Goal: Find specific page/section: Find specific page/section

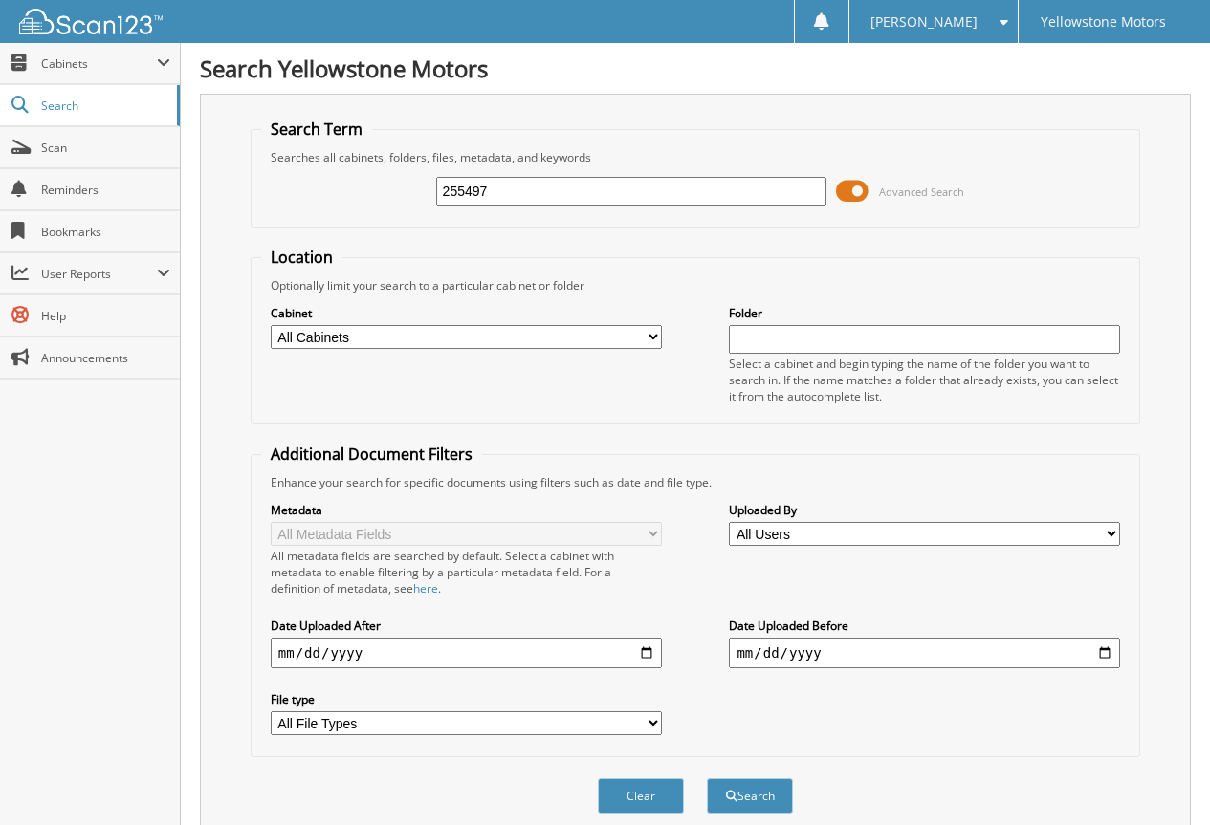
type input "255497"
click at [707, 778] on button "Search" at bounding box center [750, 795] width 86 height 35
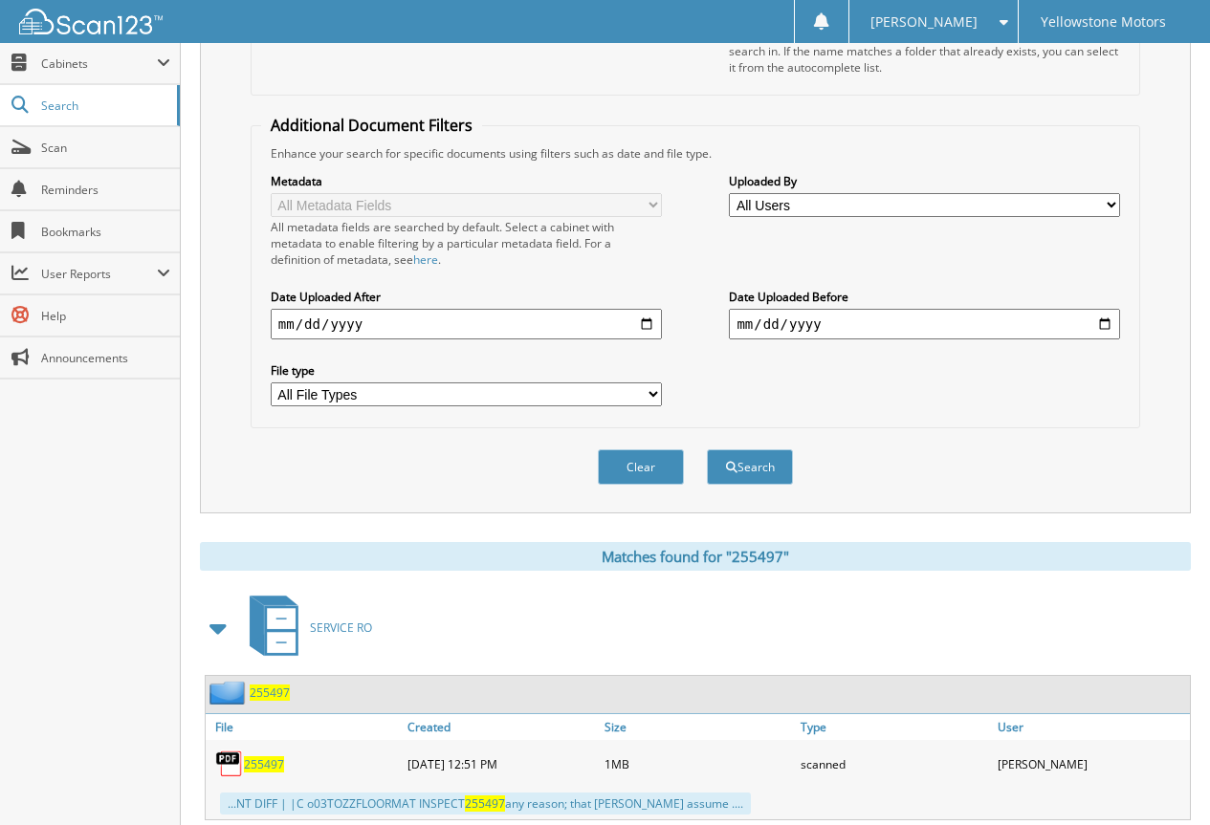
scroll to position [382, 0]
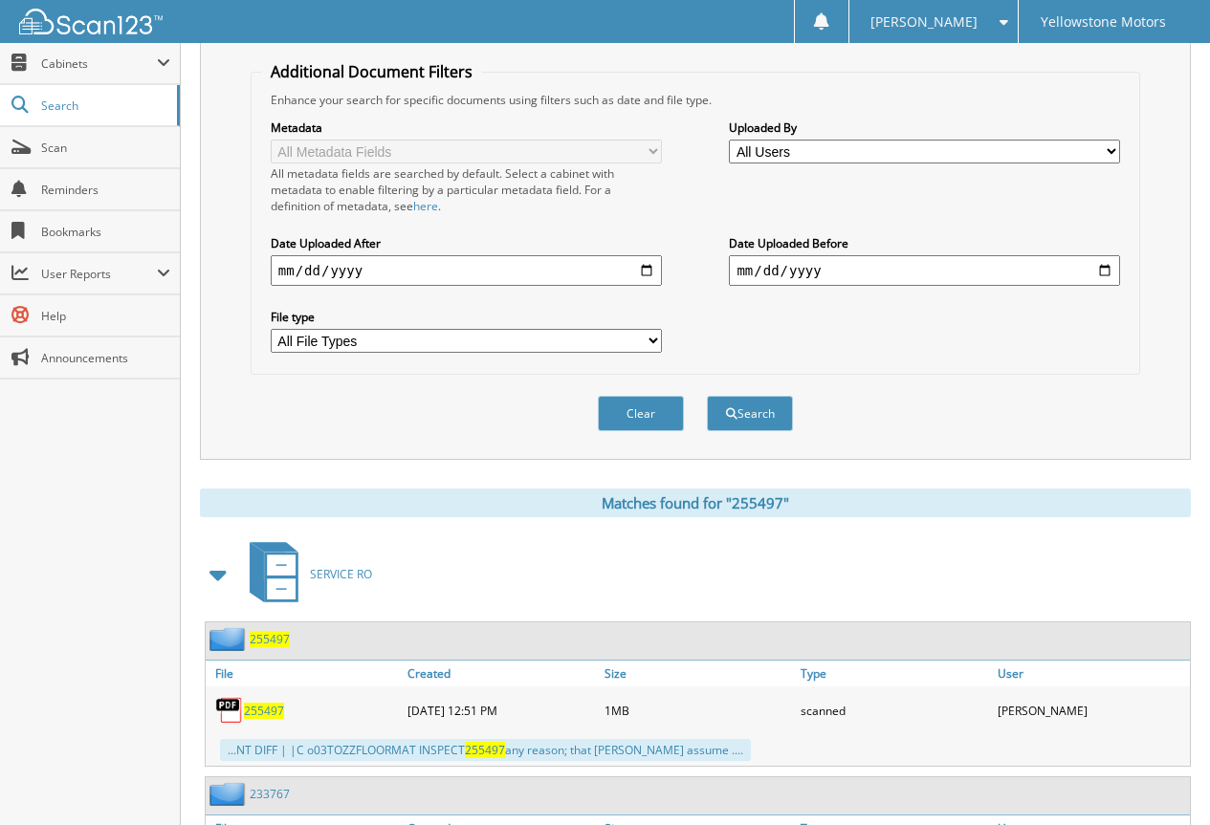
click at [269, 705] on span "255497" at bounding box center [264, 711] width 40 height 16
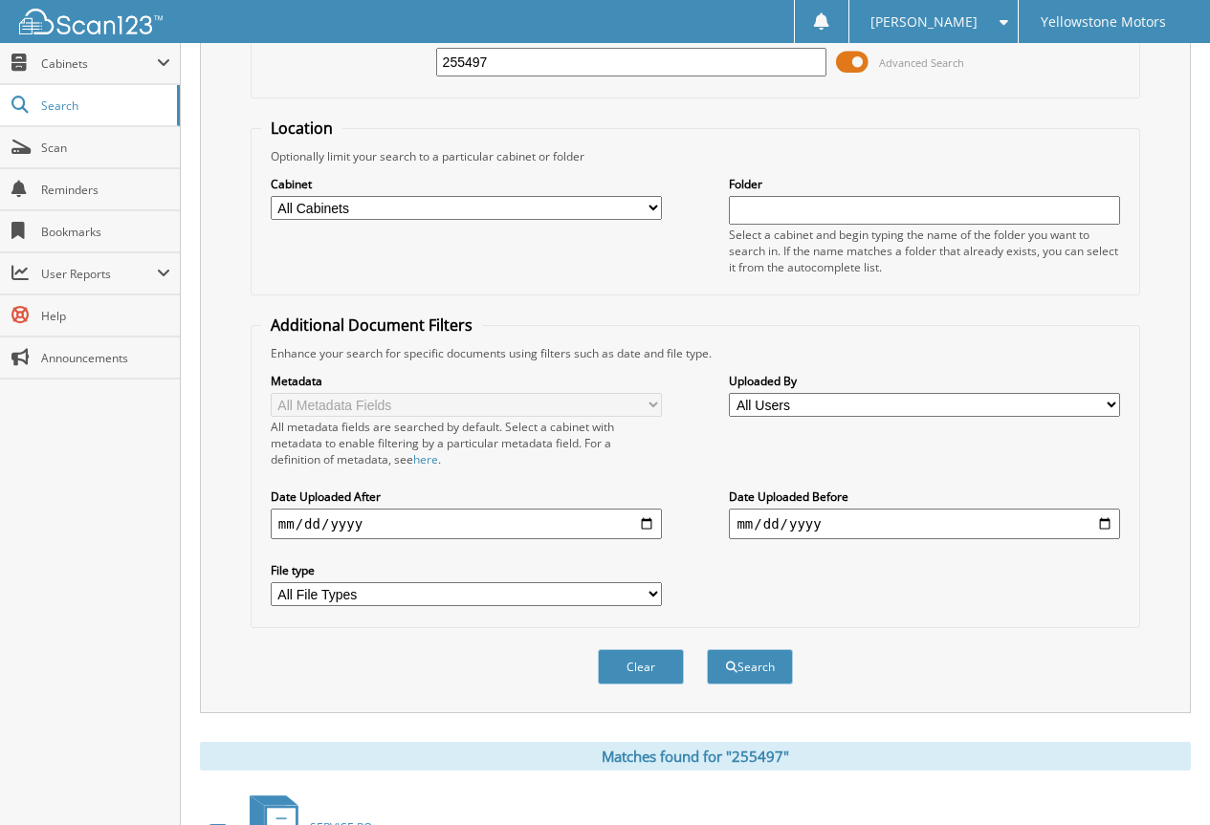
scroll to position [0, 0]
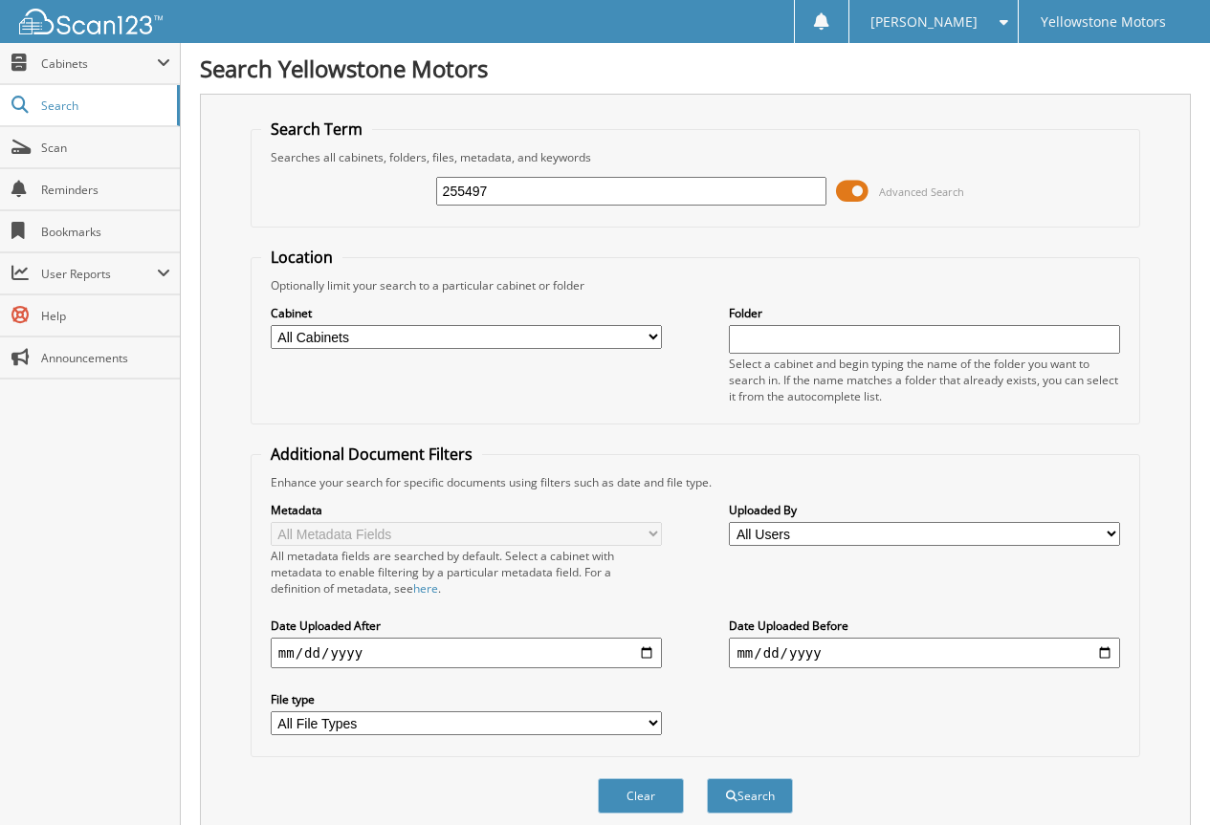
click at [580, 196] on input "255497" at bounding box center [631, 191] width 391 height 29
click at [579, 196] on input "255497" at bounding box center [631, 191] width 391 height 29
paste input "43"
type input "255443"
click at [707, 778] on button "Search" at bounding box center [750, 795] width 86 height 35
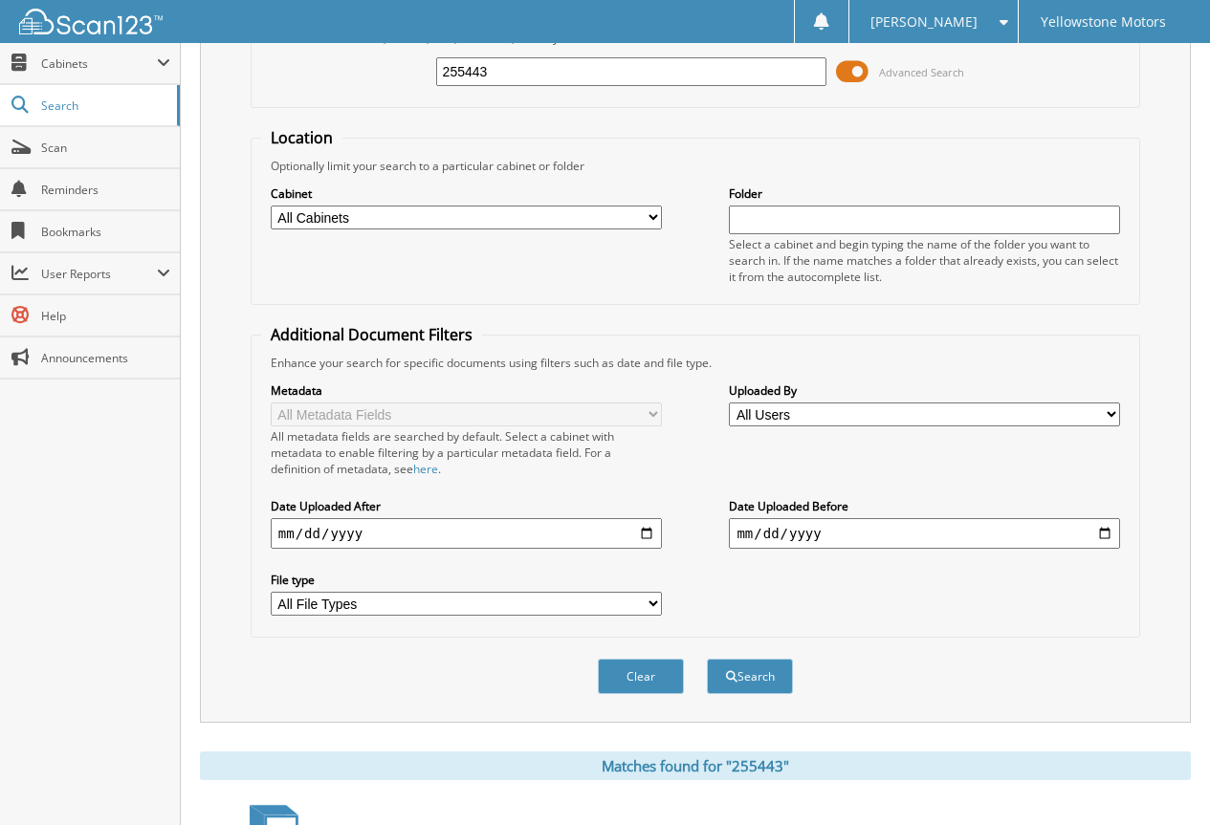
scroll to position [393, 0]
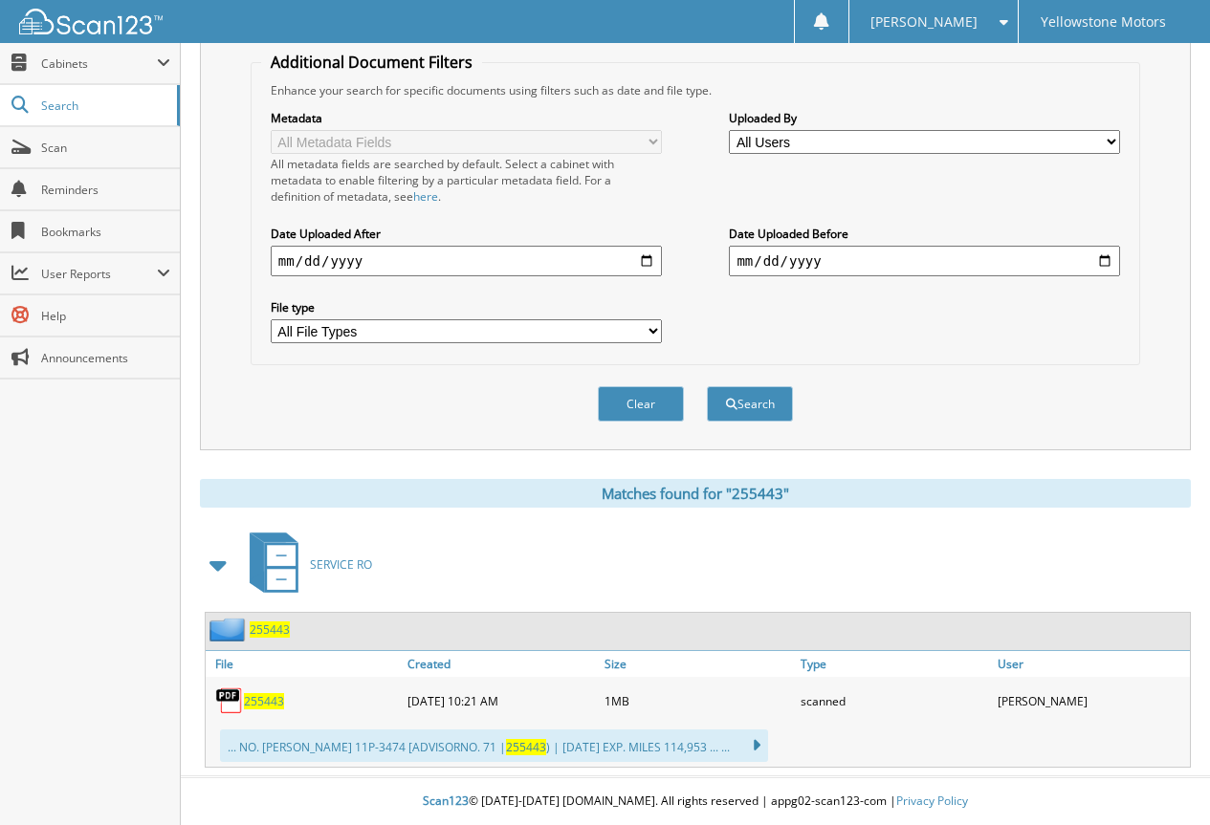
click at [260, 701] on span "255443" at bounding box center [264, 701] width 40 height 16
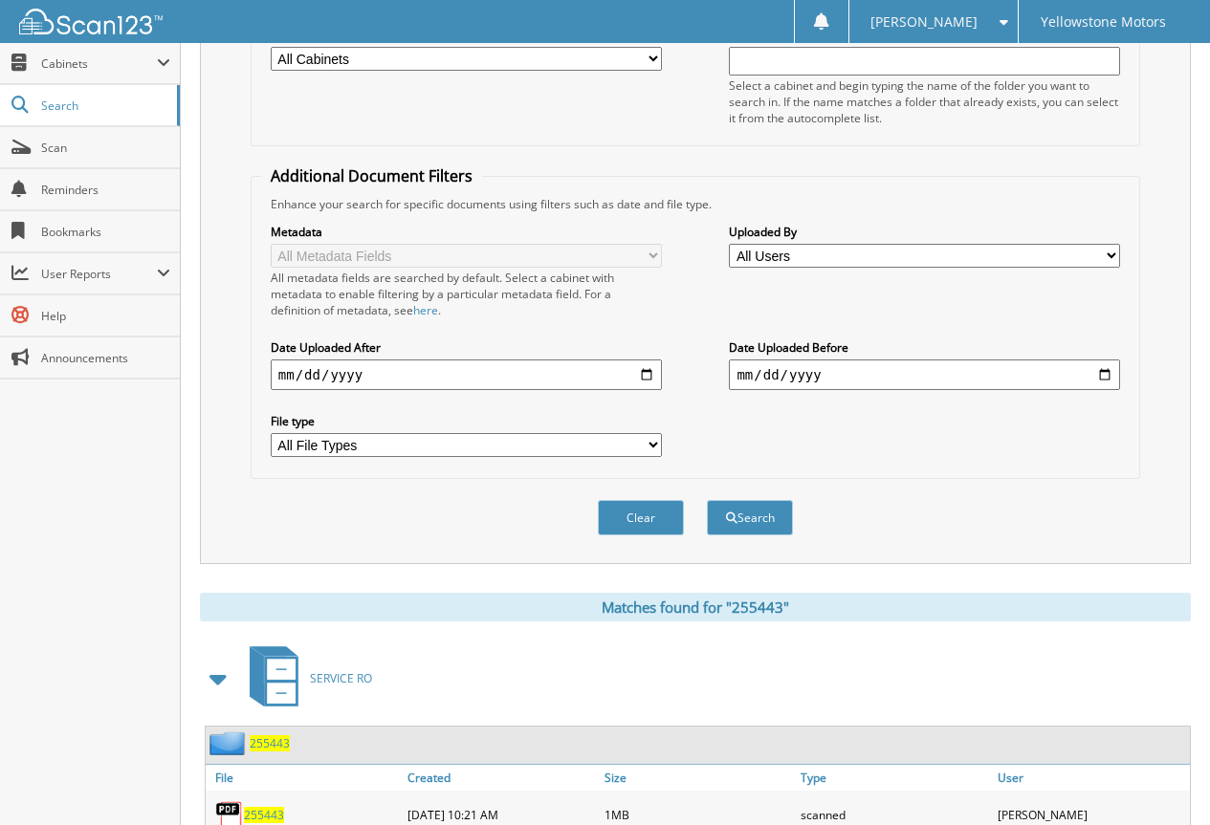
scroll to position [11, 0]
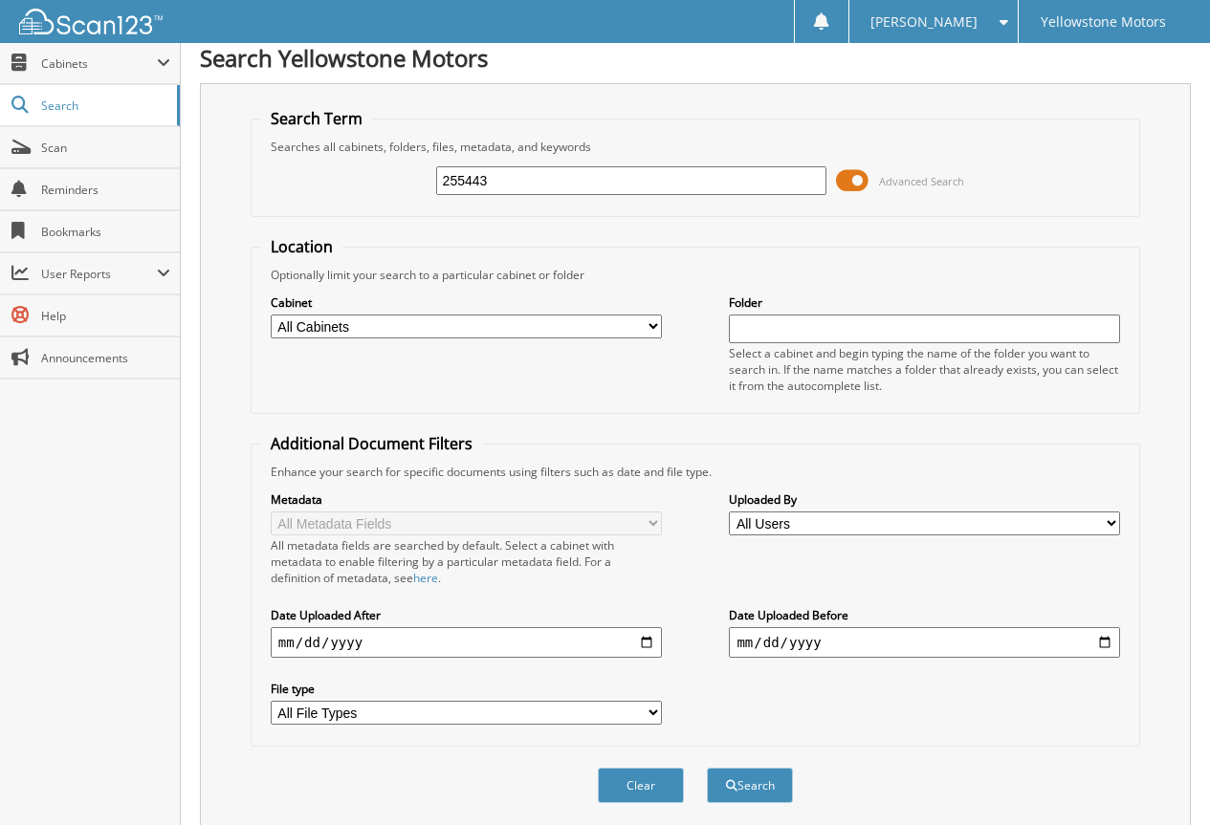
click at [517, 166] on input "255443" at bounding box center [631, 180] width 391 height 29
click at [518, 166] on input "255443" at bounding box center [631, 180] width 391 height 29
paste input "2836"
type input "252836"
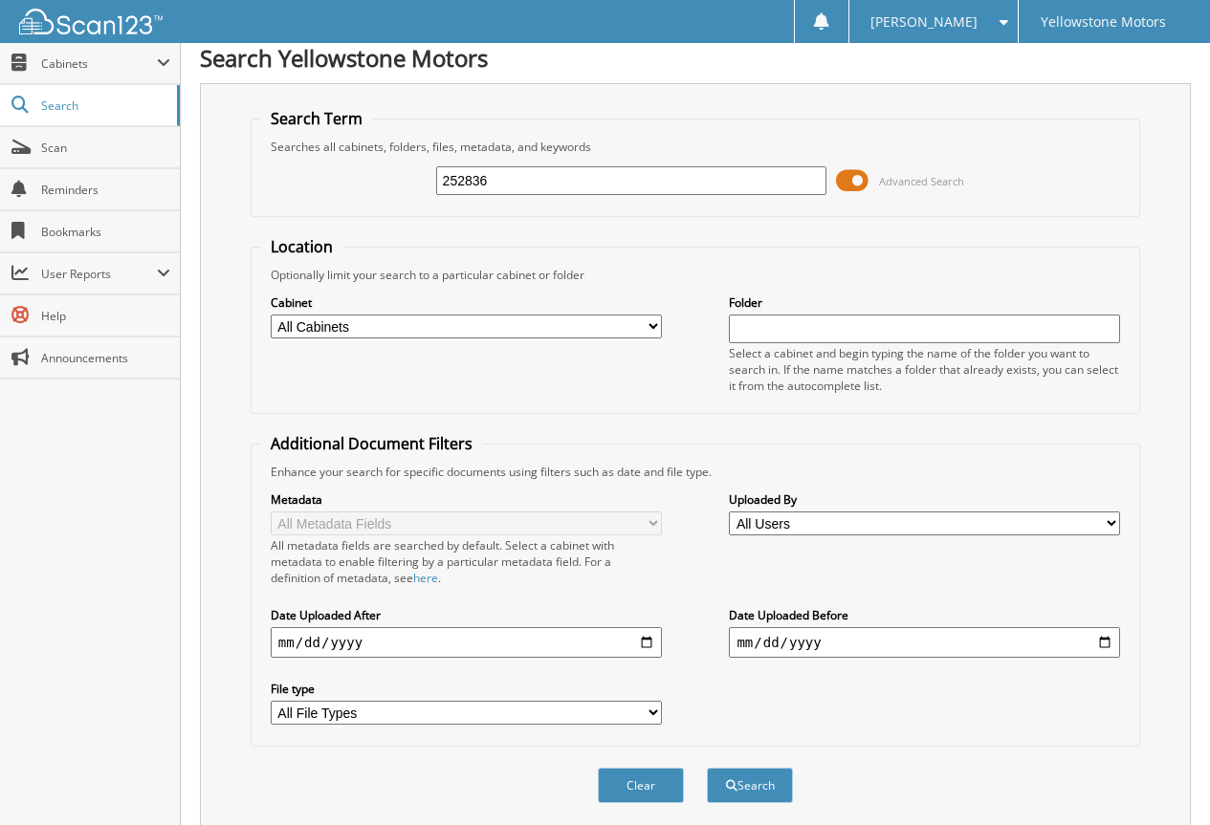
click at [707, 768] on button "Search" at bounding box center [750, 785] width 86 height 35
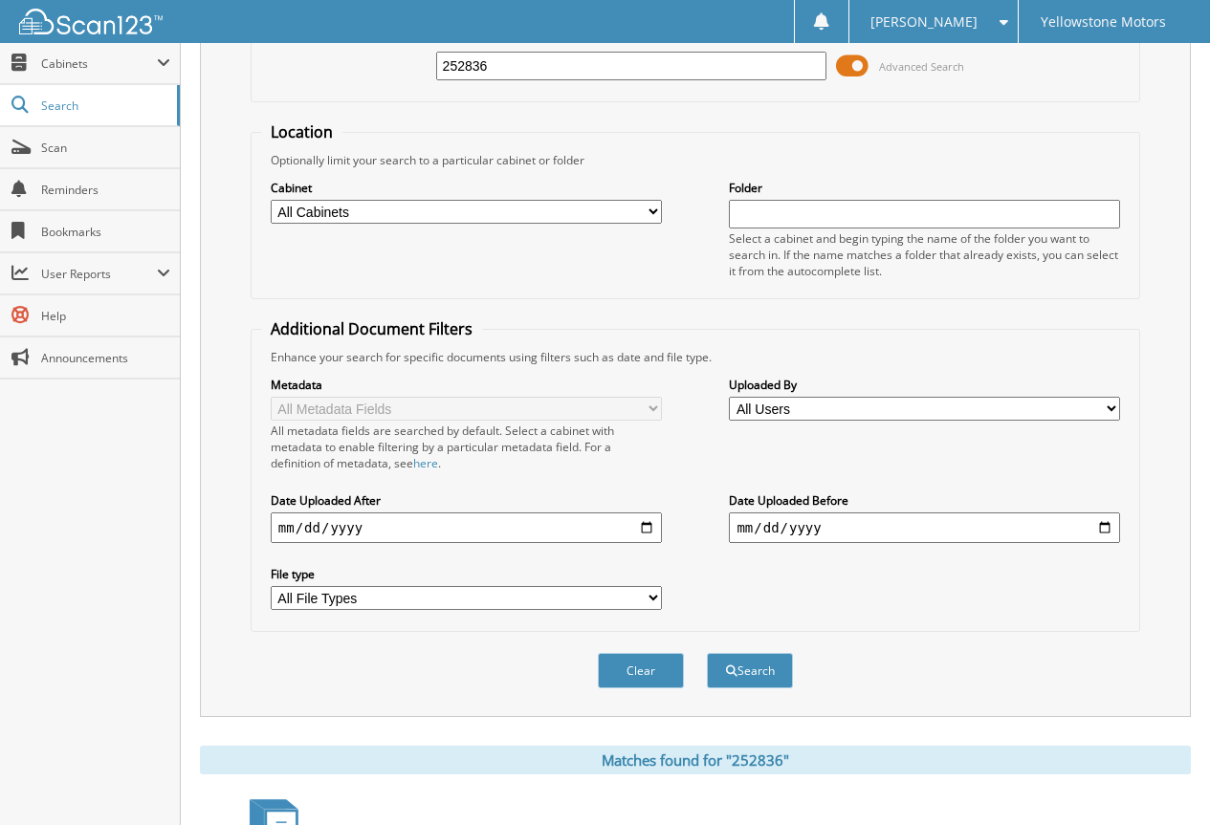
scroll to position [382, 0]
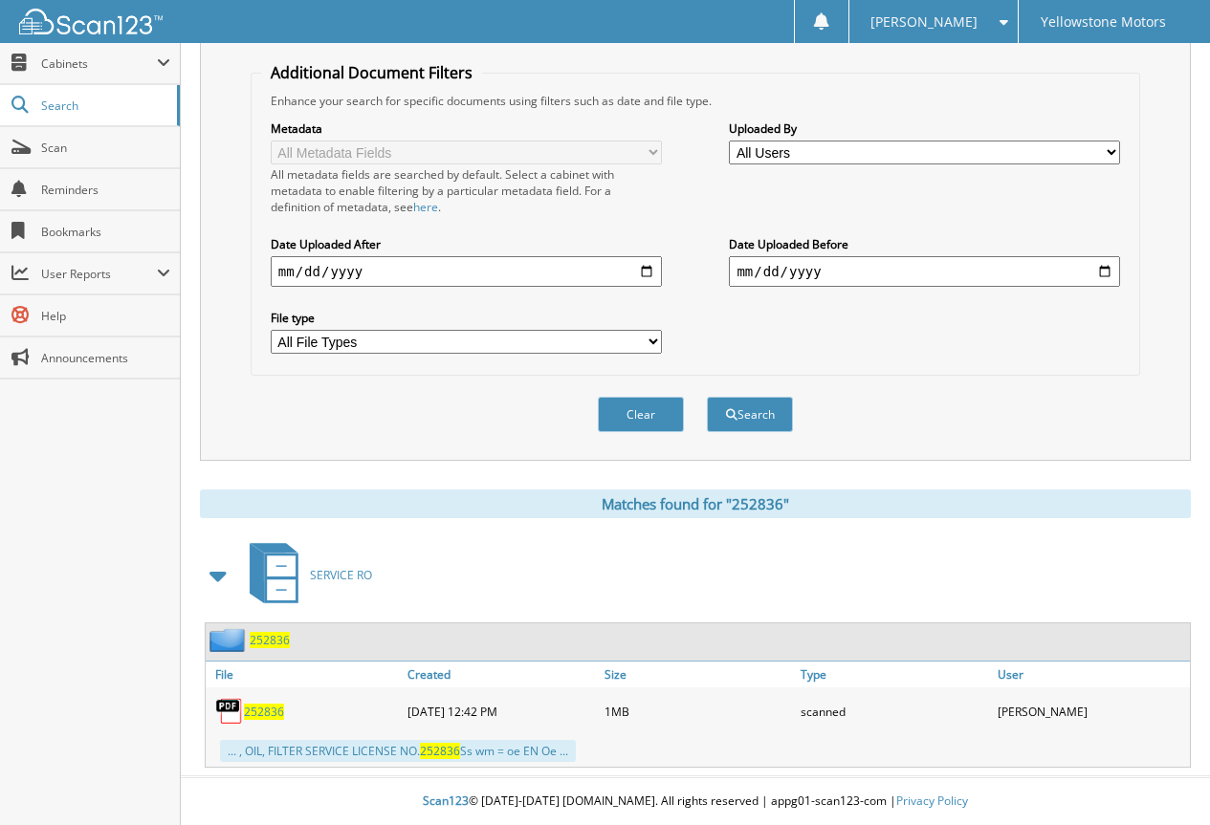
click at [268, 708] on span "252836" at bounding box center [264, 712] width 40 height 16
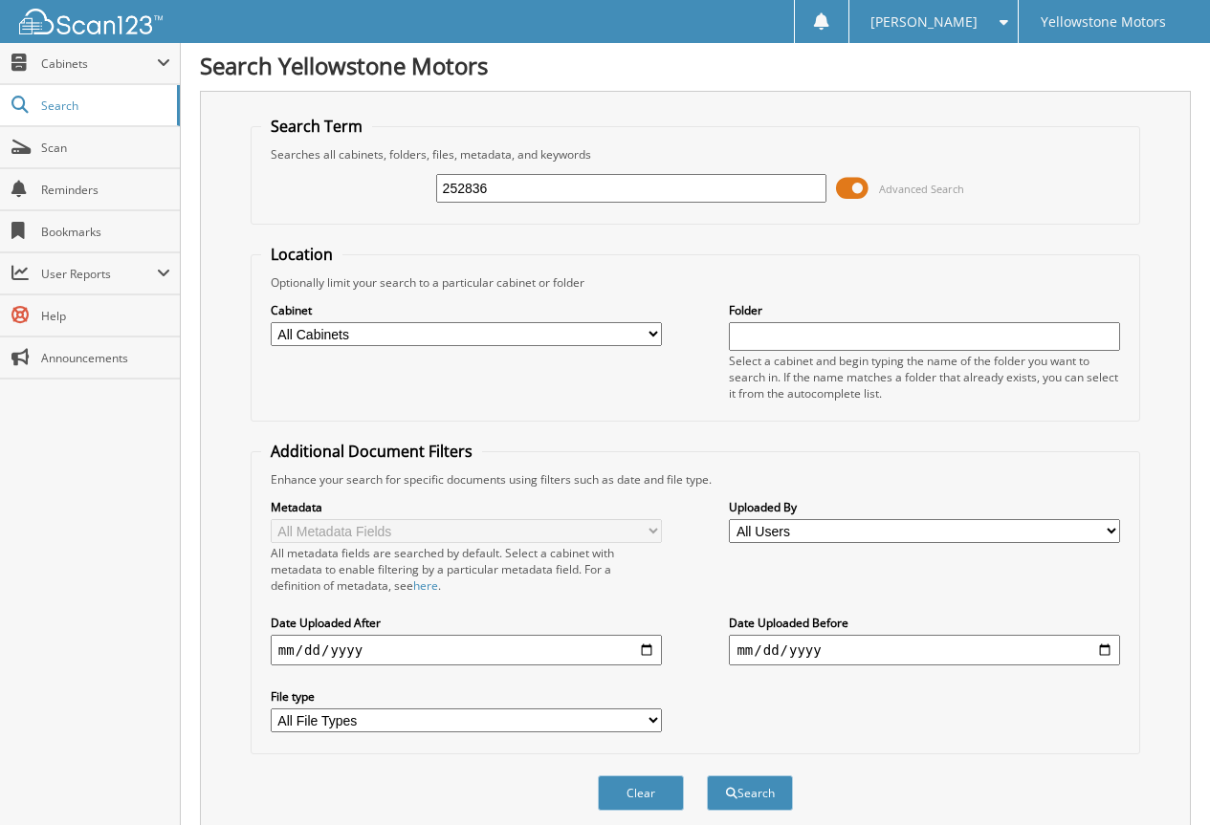
scroll to position [0, 0]
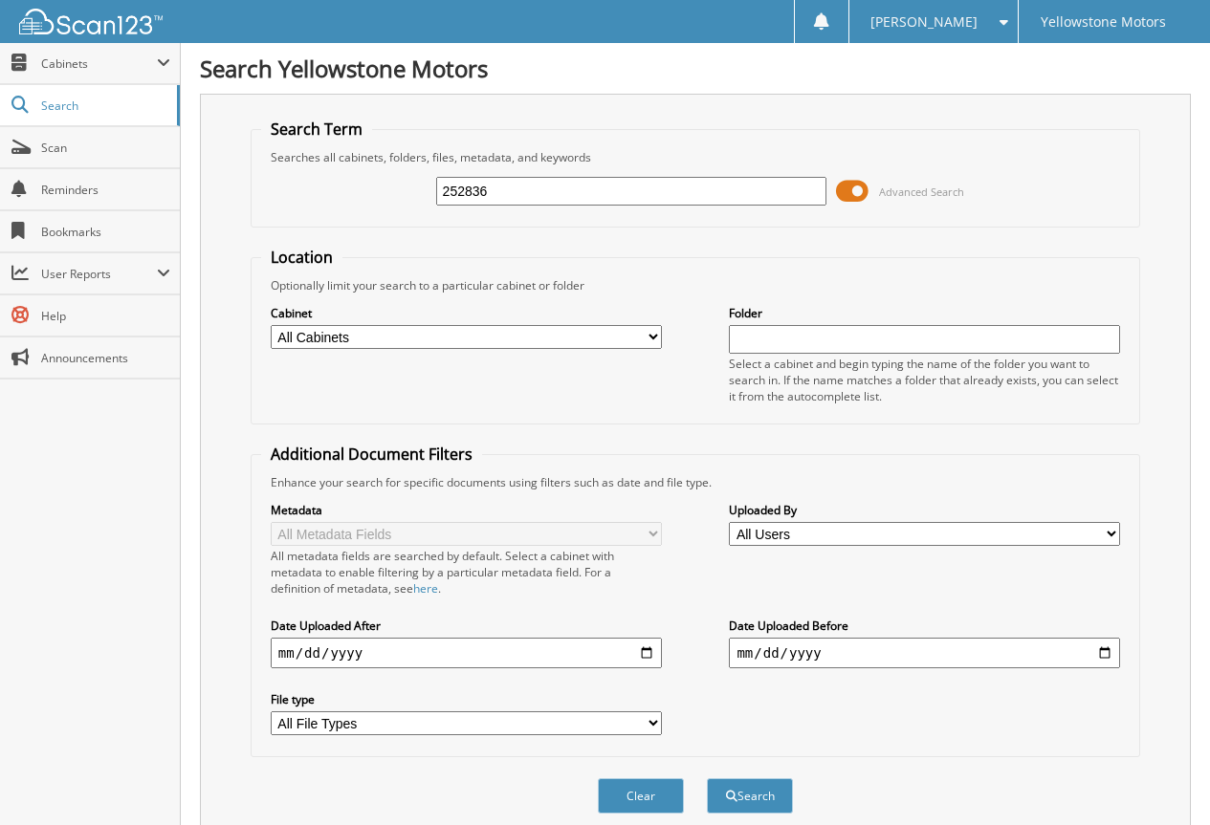
click at [531, 196] on input "252836" at bounding box center [631, 191] width 391 height 29
click at [532, 196] on input "252836" at bounding box center [631, 191] width 391 height 29
paste input "5347"
type input "255347"
click at [707, 778] on button "Search" at bounding box center [750, 795] width 86 height 35
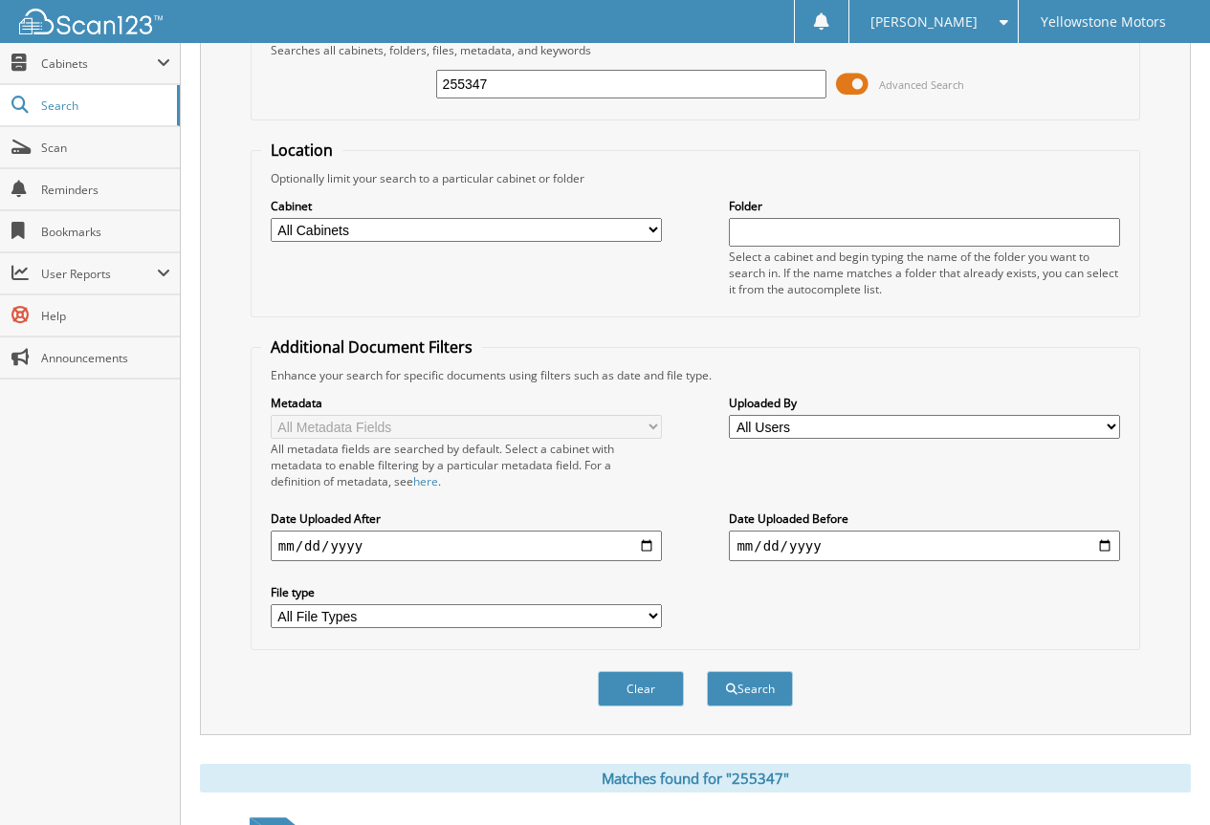
scroll to position [478, 0]
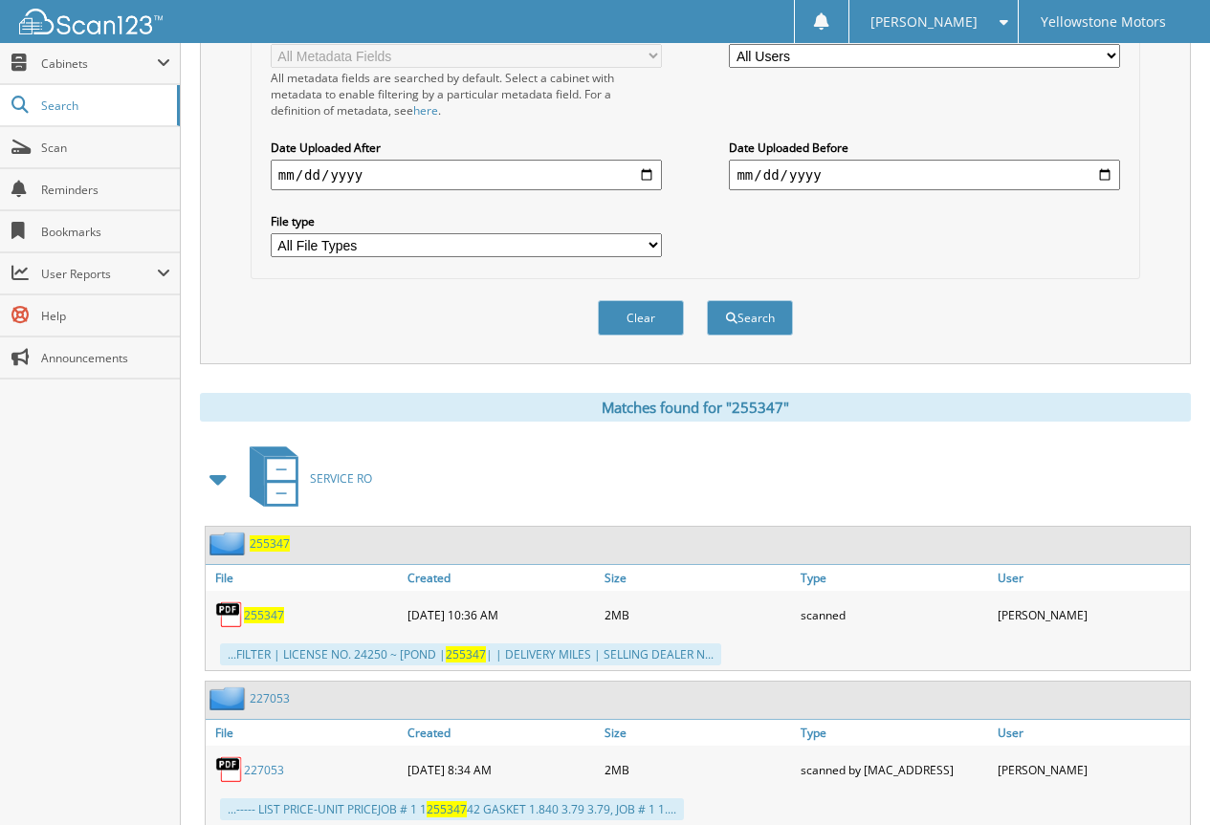
click at [277, 618] on span "255347" at bounding box center [264, 615] width 40 height 16
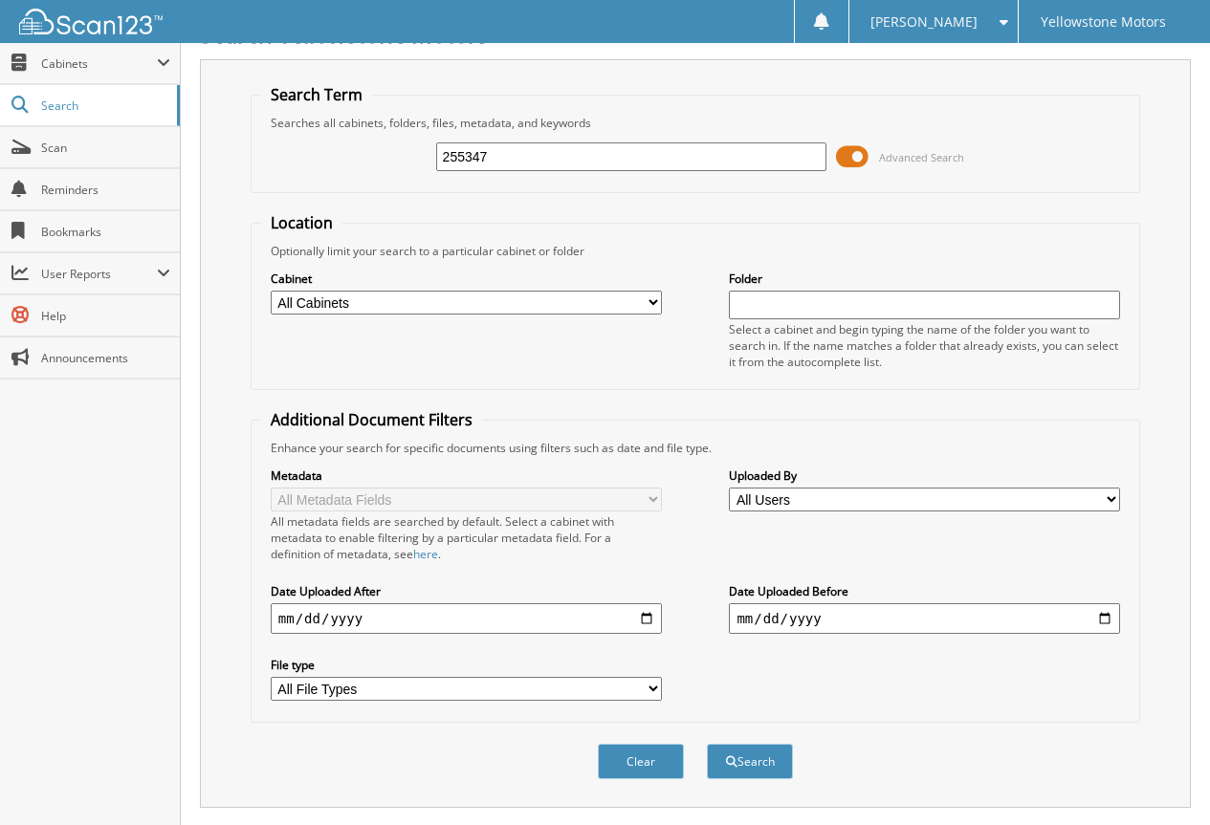
scroll to position [0, 0]
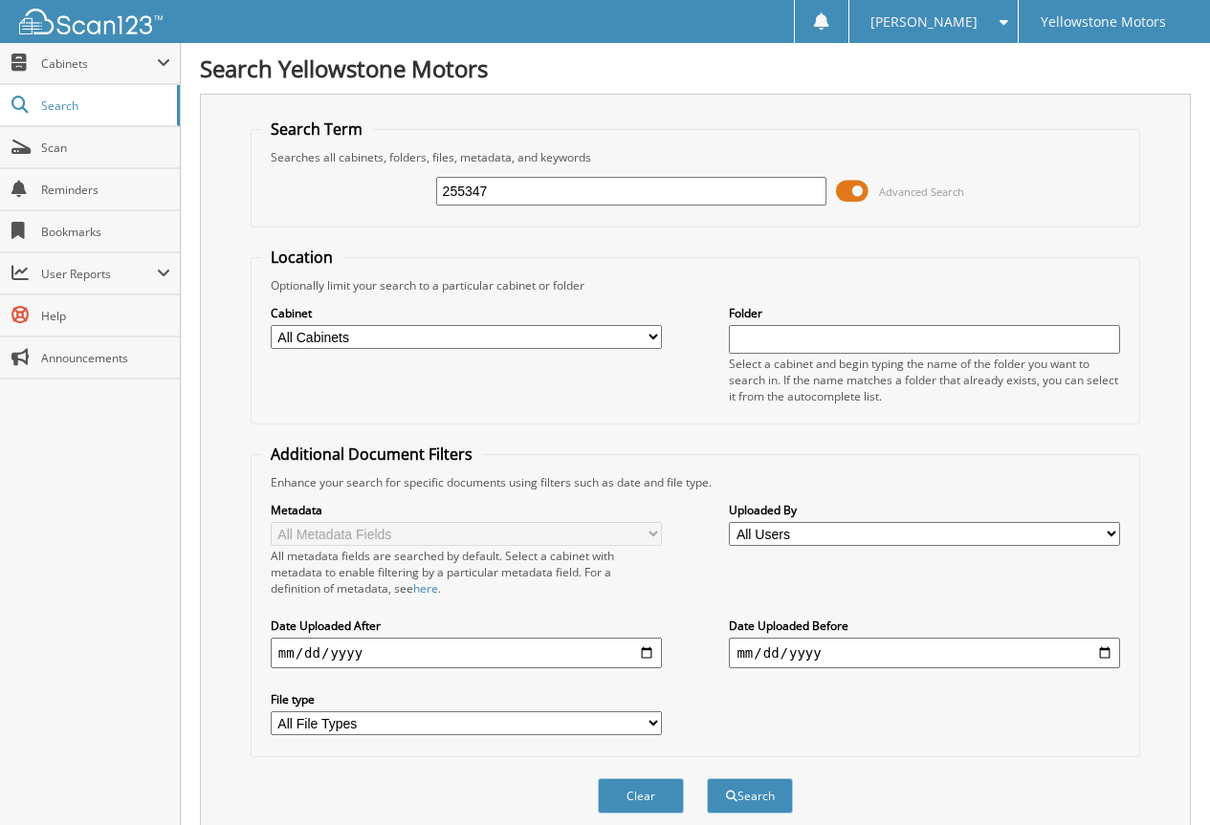
click at [529, 190] on input "255347" at bounding box center [631, 191] width 391 height 29
click at [575, 193] on input "255347" at bounding box center [631, 191] width 391 height 29
paste input "520"
type input "255520"
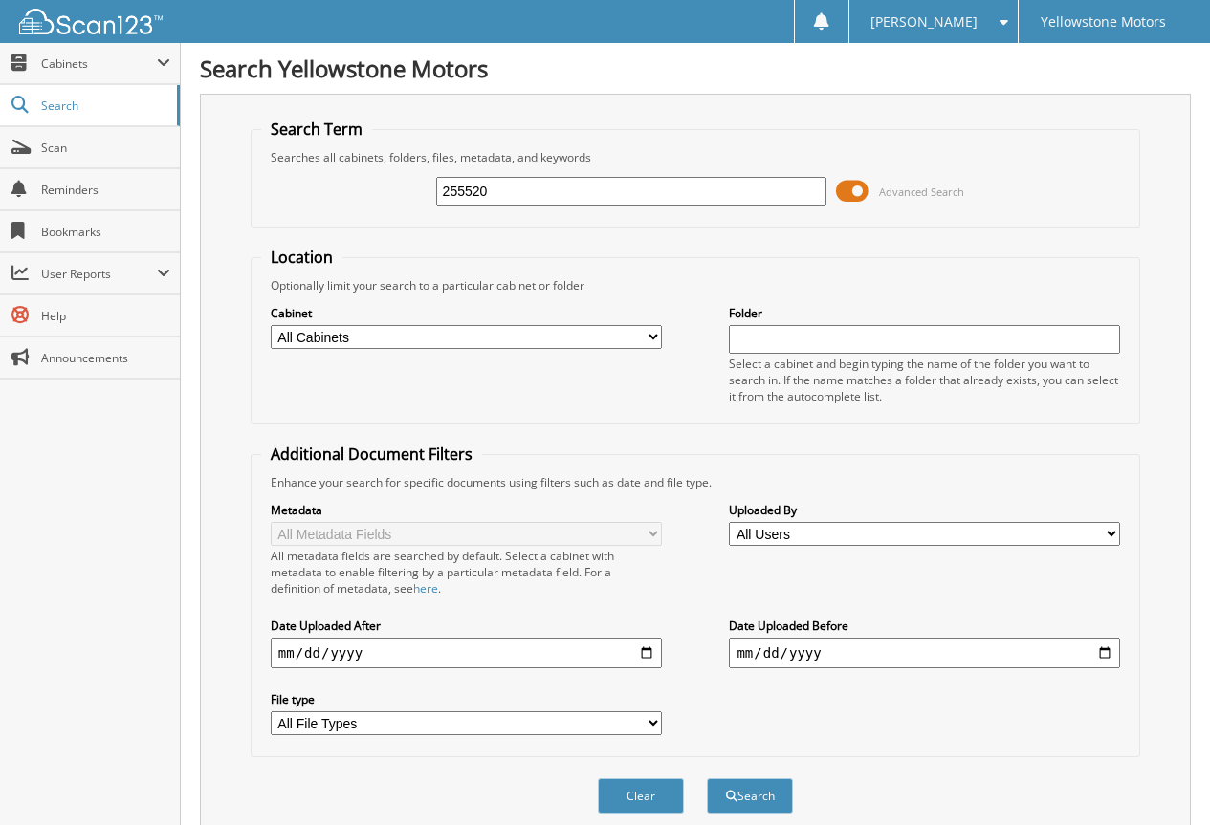
click at [707, 778] on button "Search" at bounding box center [750, 795] width 86 height 35
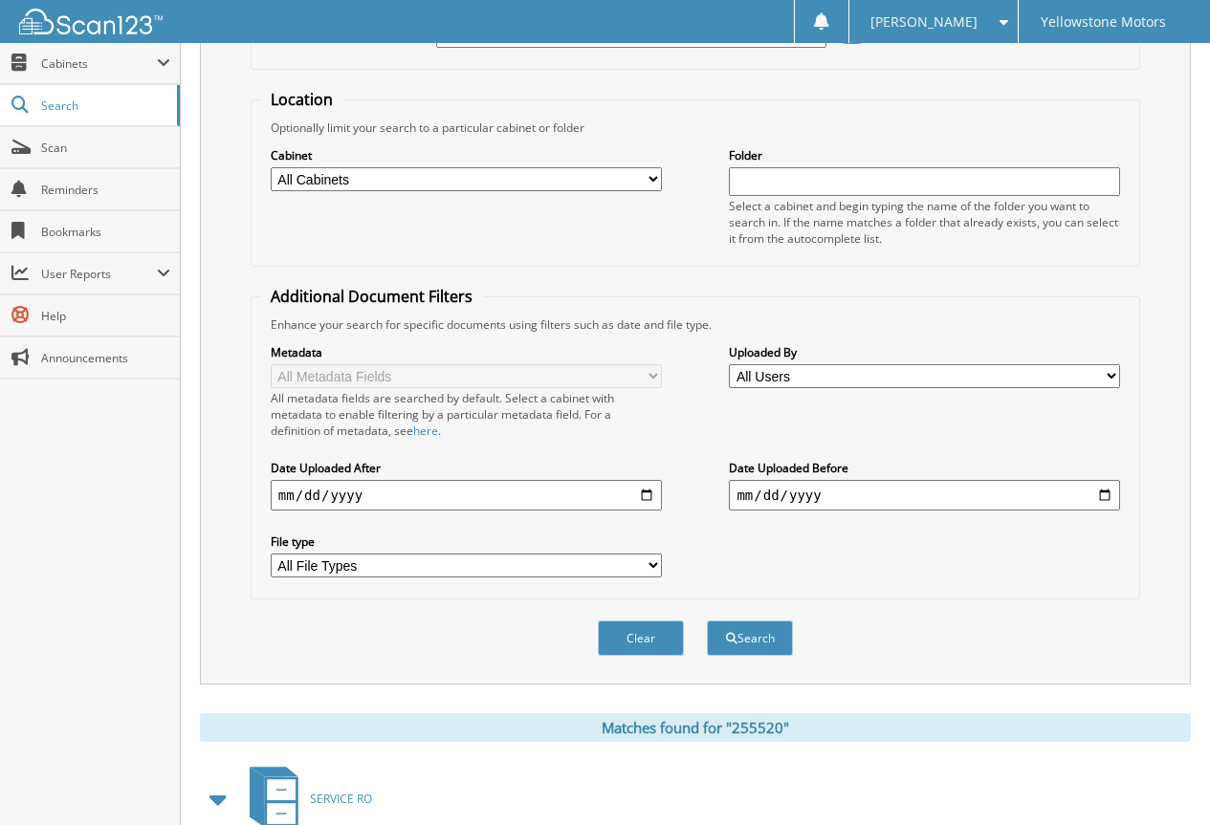
scroll to position [393, 0]
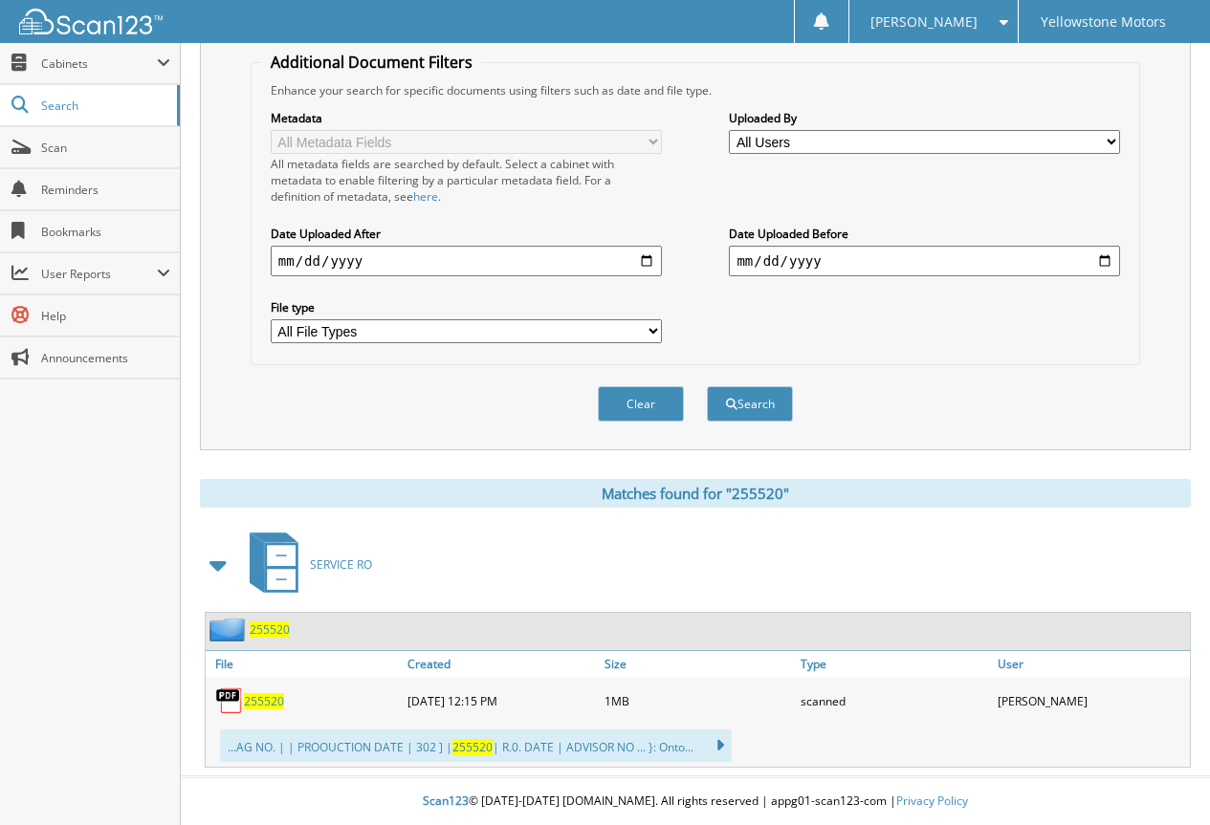
click at [254, 713] on div "255520" at bounding box center [304, 701] width 197 height 38
click at [257, 707] on span "255520" at bounding box center [264, 701] width 40 height 16
